Goal: Transaction & Acquisition: Purchase product/service

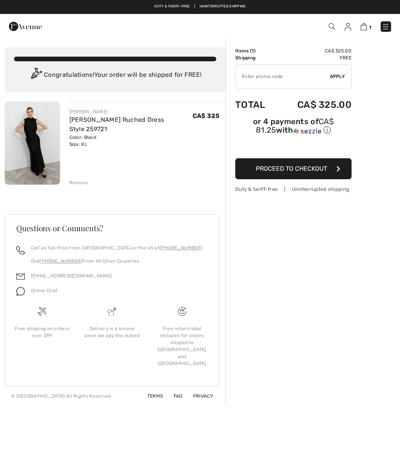
click at [31, 155] on img at bounding box center [32, 143] width 55 height 83
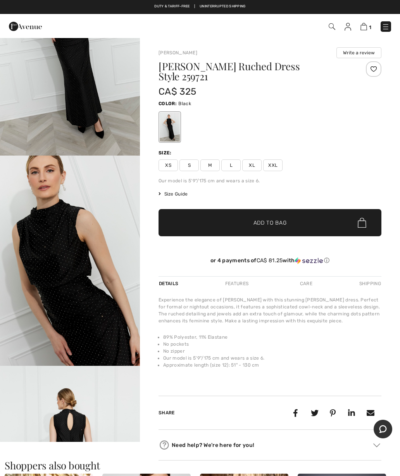
scroll to position [94, 0]
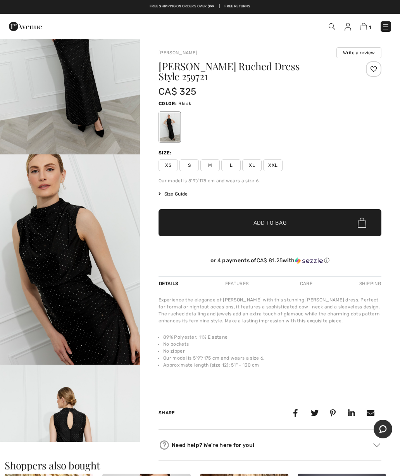
click at [257, 159] on span "XL" at bounding box center [251, 165] width 19 height 12
click at [326, 214] on span "✔ Added to Bag Add to Bag" at bounding box center [270, 222] width 223 height 27
click at [366, 30] on img at bounding box center [363, 26] width 7 height 7
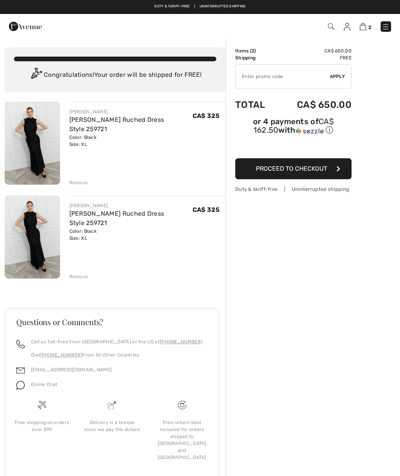
click at [81, 279] on div "Remove" at bounding box center [78, 276] width 19 height 7
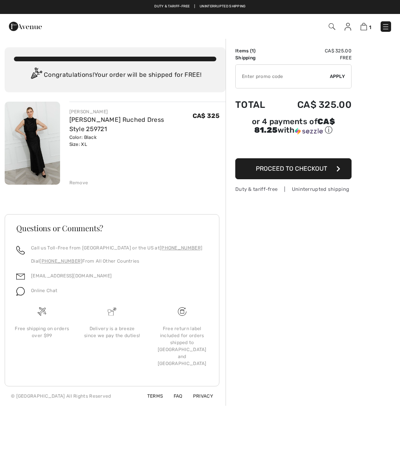
click at [337, 179] on button "Proceed to Checkout" at bounding box center [293, 168] width 116 height 21
click at [305, 79] on input "TEXT" at bounding box center [283, 76] width 94 height 23
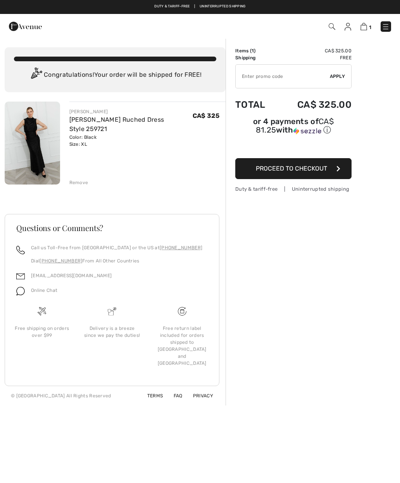
paste input "OC00154648"
type input "OC00154648"
click at [341, 78] on span "Apply" at bounding box center [338, 76] width 16 height 7
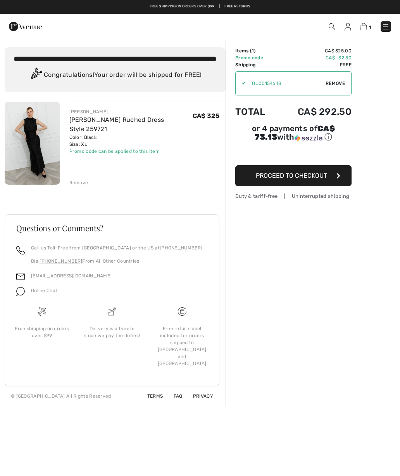
click at [321, 182] on button "Proceed to Checkout" at bounding box center [293, 175] width 116 height 21
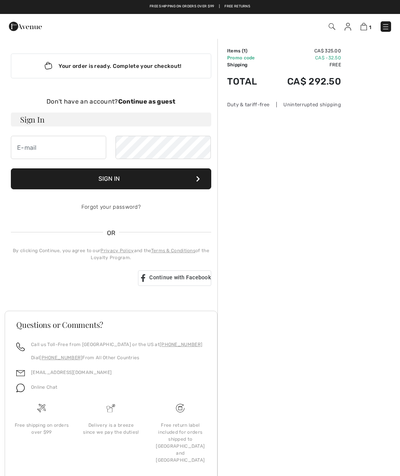
click at [167, 104] on strong "Continue as guest" at bounding box center [146, 101] width 57 height 7
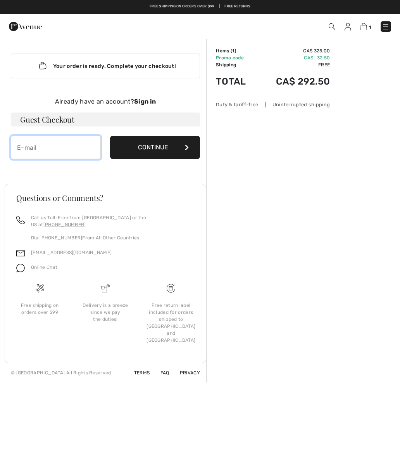
click at [90, 145] on input "email" at bounding box center [56, 147] width 90 height 23
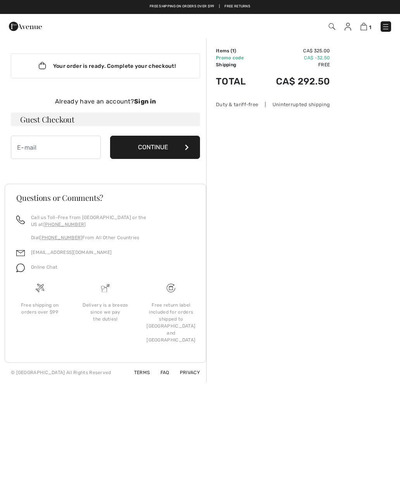
type input "tnaslund0524@gmail.com"
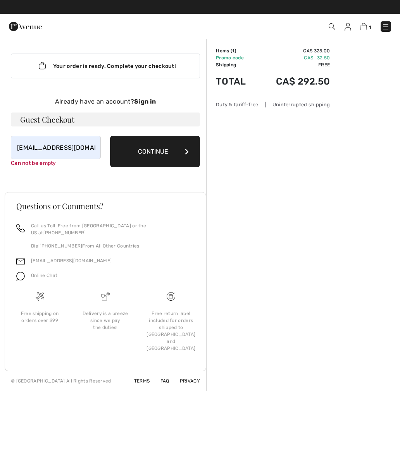
click at [176, 151] on button "Continue" at bounding box center [155, 151] width 90 height 31
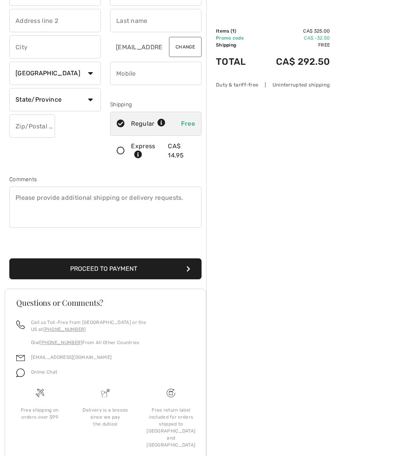
scroll to position [66, 0]
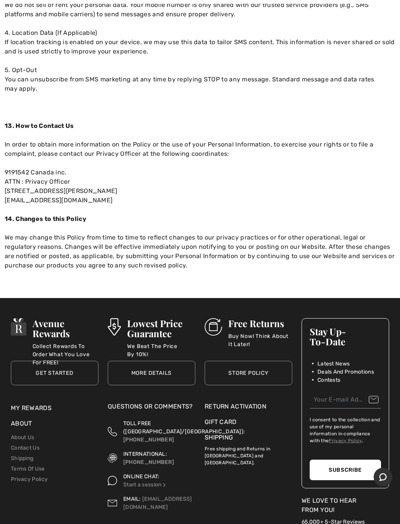
scroll to position [2428, 0]
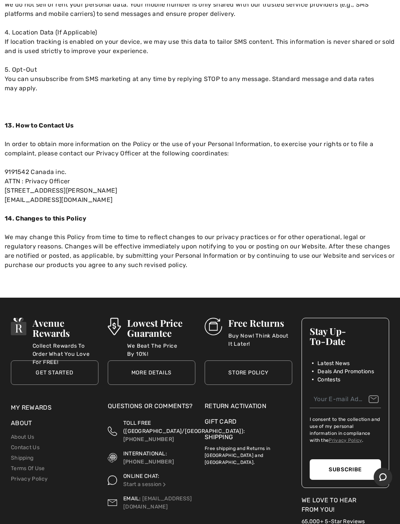
click at [32, 455] on link "Shipping" at bounding box center [22, 458] width 22 height 7
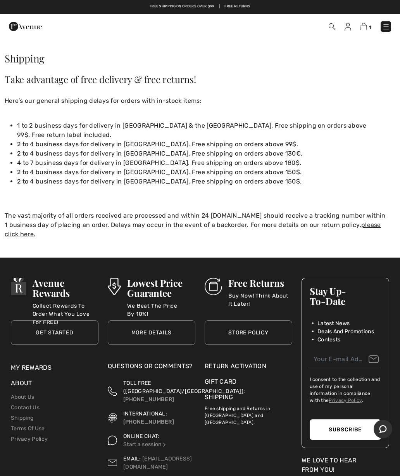
click at [33, 414] on link "Shipping" at bounding box center [22, 417] width 22 height 7
click at [164, 432] on div "ONLINE CHAT: Start a session" at bounding box center [159, 440] width 72 height 16
click at [156, 441] on link "Start a session" at bounding box center [145, 444] width 44 height 7
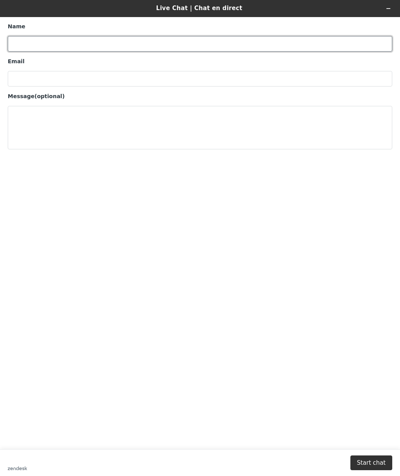
click at [289, 47] on input "Name" at bounding box center [200, 44] width 385 height 16
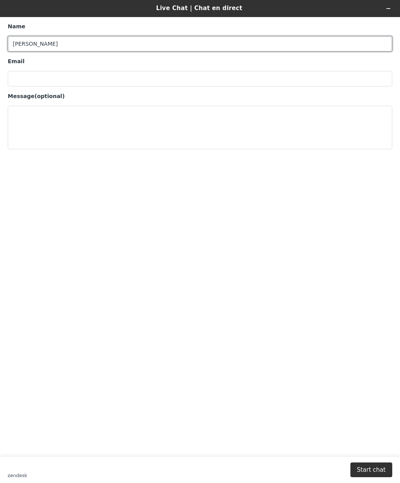
type input "[PERSON_NAME]"
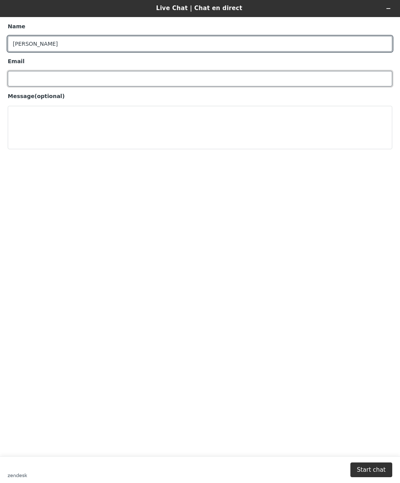
click at [227, 80] on input "Email" at bounding box center [200, 79] width 385 height 16
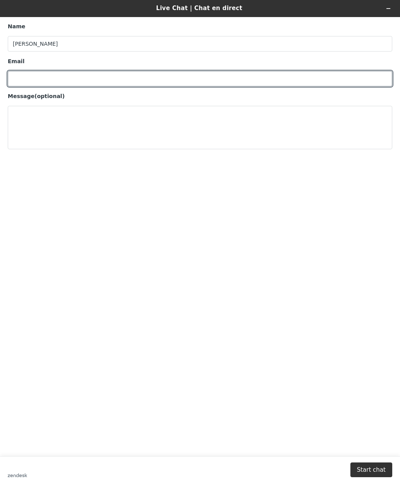
type input "tnaslund0524@gmail.com"
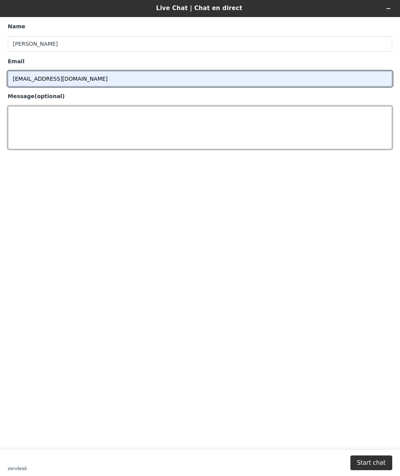
click at [196, 126] on textarea "Message (optional)" at bounding box center [200, 127] width 385 height 43
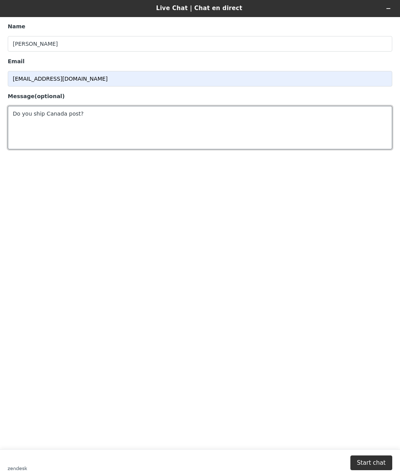
type textarea "Do you ship Canada post?"
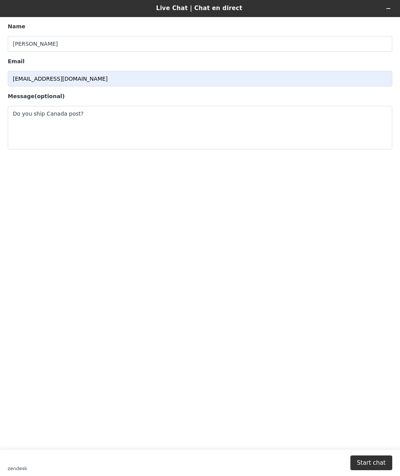
click at [370, 467] on button "Start chat" at bounding box center [371, 462] width 42 height 15
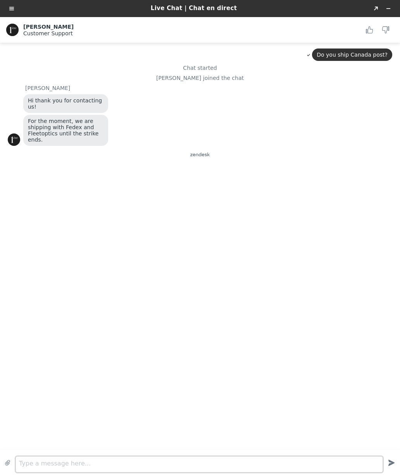
click at [101, 464] on textarea "Type a message here..." at bounding box center [199, 464] width 367 height 16
type textarea "Ok great. Thanks."
click at [386, 466] on icon "Created with sketchtool." at bounding box center [392, 462] width 14 height 14
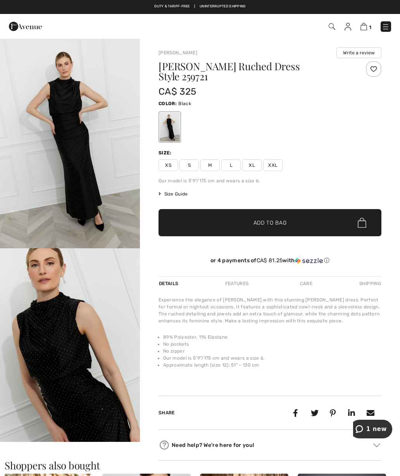
click at [364, 29] on img at bounding box center [364, 26] width 7 height 7
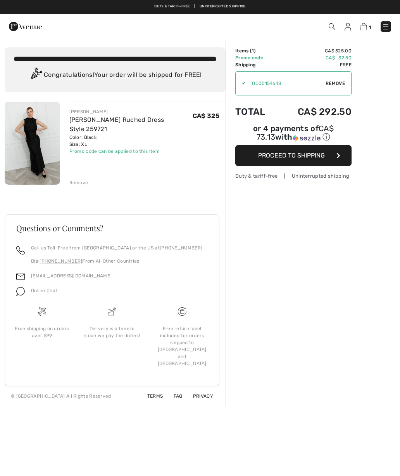
checkbox input "true"
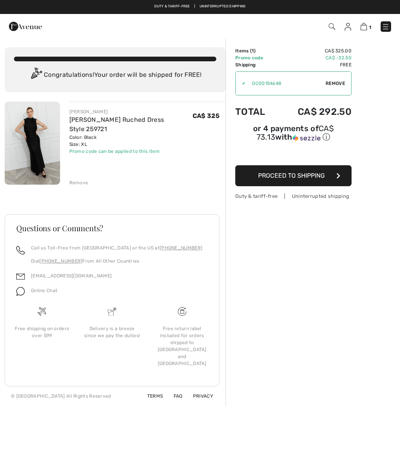
click at [317, 181] on button "Proceed to Shipping" at bounding box center [293, 175] width 116 height 21
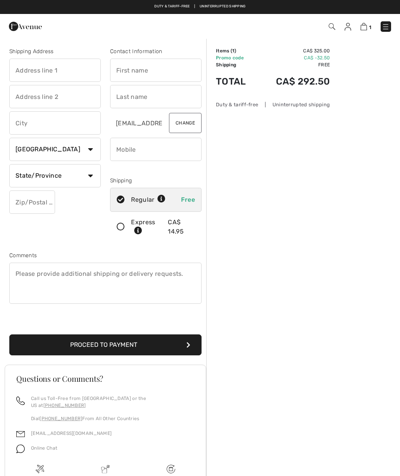
click at [31, 72] on input "text" at bounding box center [54, 70] width 91 height 23
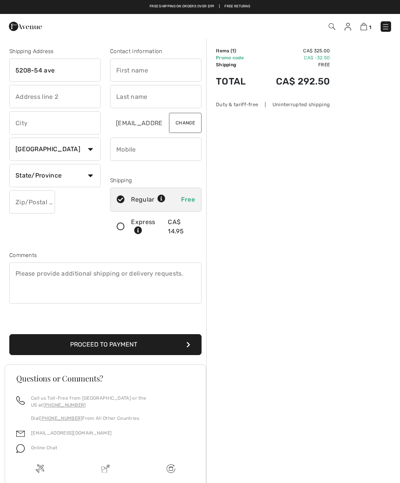
type input "5208-54 ave"
click at [173, 72] on input "text" at bounding box center [155, 70] width 91 height 23
type input "Viking"
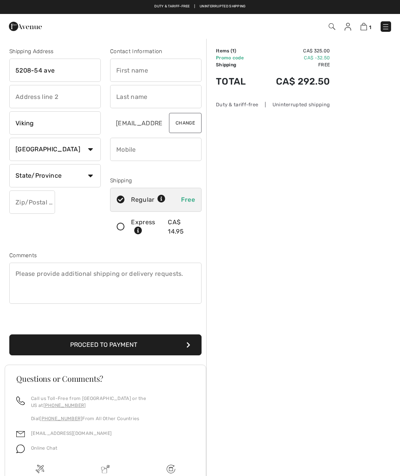
select select "AB"
type input "T0B4N0"
type input "[PERSON_NAME]"
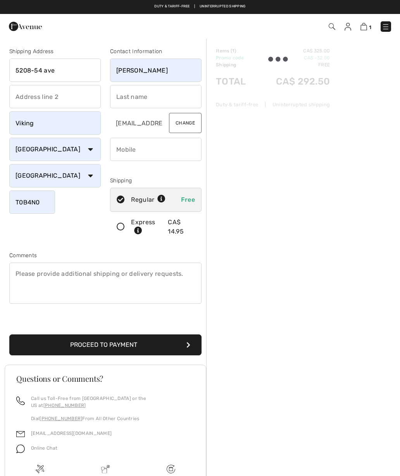
type input "Naslund"
type input "7803851989"
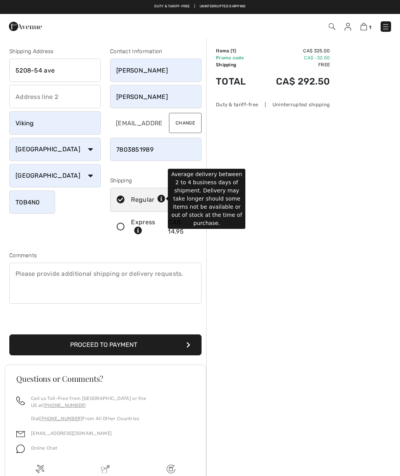
click at [159, 200] on icon at bounding box center [161, 199] width 8 height 8
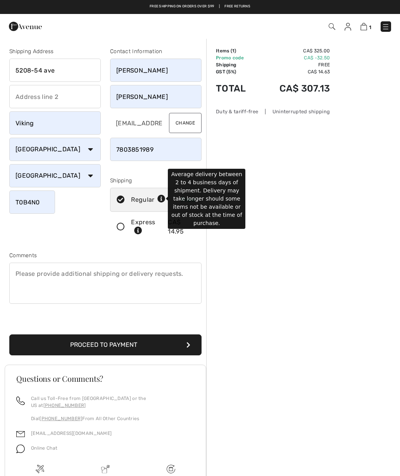
click at [256, 266] on div "Order Summary Details Items ( 1 ) CA$ 325.00 Promo code CA$ -32.50 Shipping Fre…" at bounding box center [303, 300] width 194 height 525
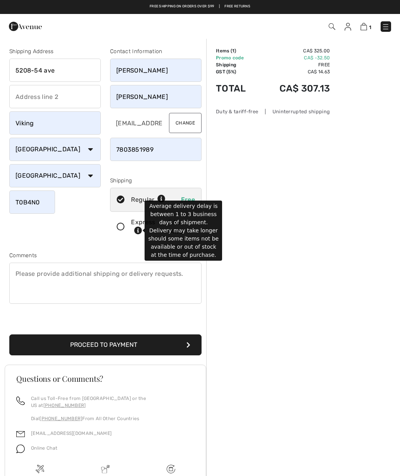
click at [138, 234] on icon at bounding box center [138, 231] width 8 height 8
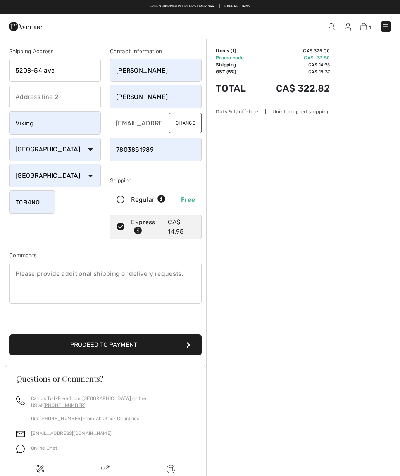
click at [259, 290] on div "Order Summary Details Items ( 1 ) CA$ 325.00 Promo code CA$ -32.50 Shipping CA$…" at bounding box center [303, 300] width 194 height 525
click at [123, 203] on icon at bounding box center [120, 200] width 21 height 8
radio input "true"
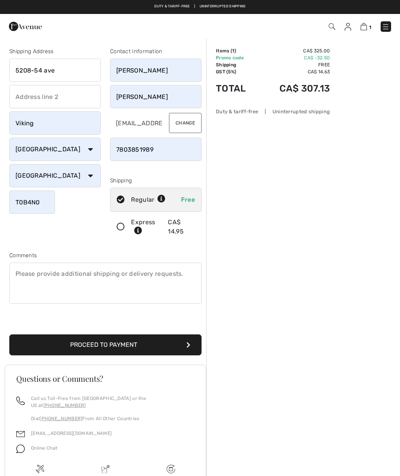
click at [109, 352] on button "Proceed to Payment" at bounding box center [105, 344] width 192 height 21
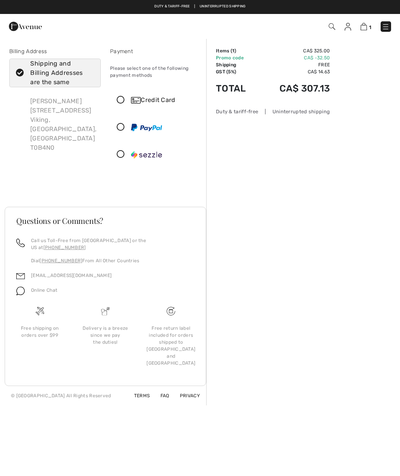
click at [124, 103] on icon at bounding box center [120, 100] width 21 height 8
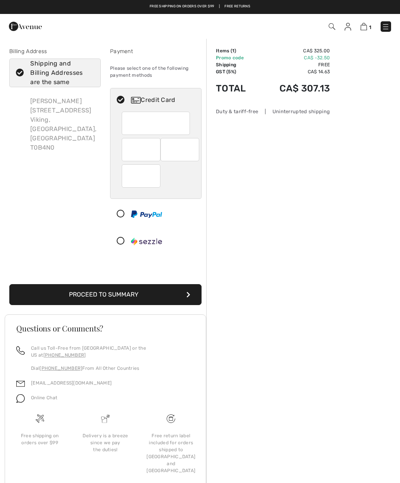
click at [178, 298] on button "Proceed to Summary" at bounding box center [105, 294] width 192 height 21
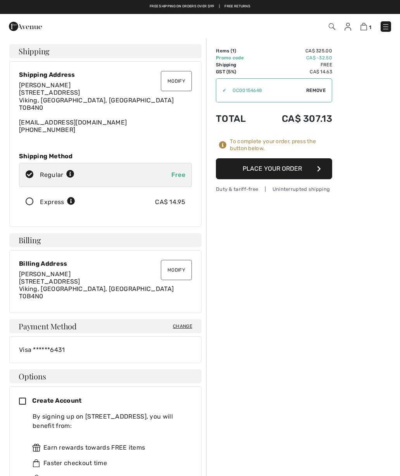
click at [282, 167] on button "Place Your Order" at bounding box center [274, 168] width 116 height 21
